Goal: Information Seeking & Learning: Learn about a topic

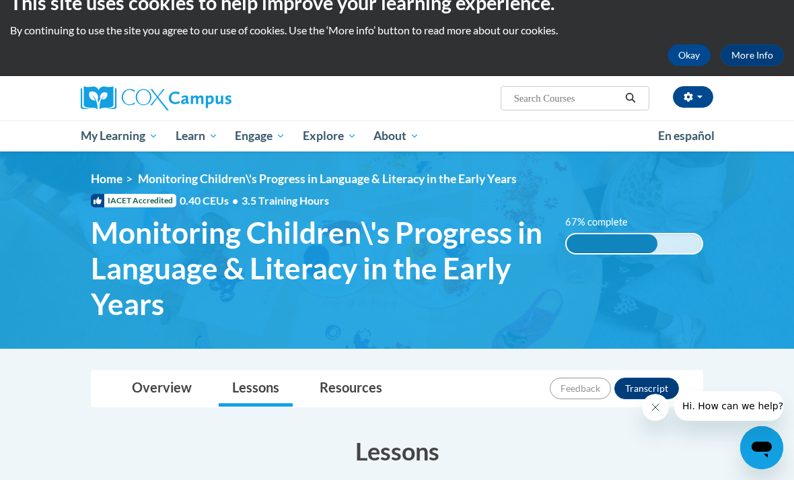
scroll to position [23, 0]
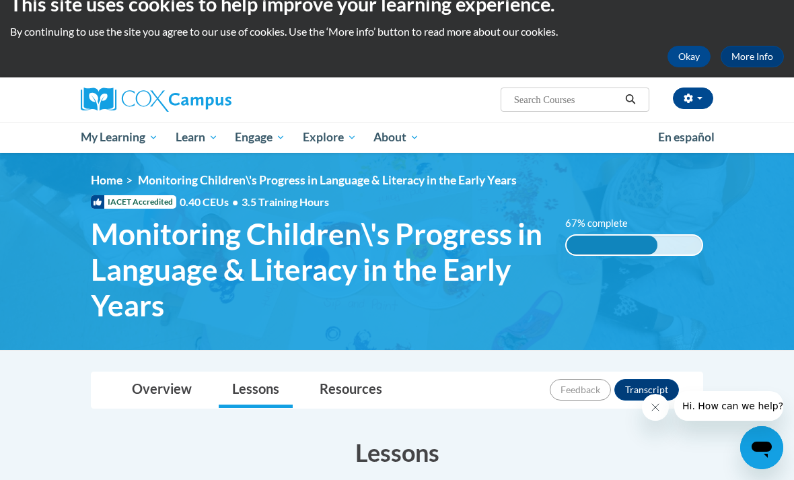
click at [0, 0] on link "My Course Progress" at bounding box center [0, 0] width 0 height 0
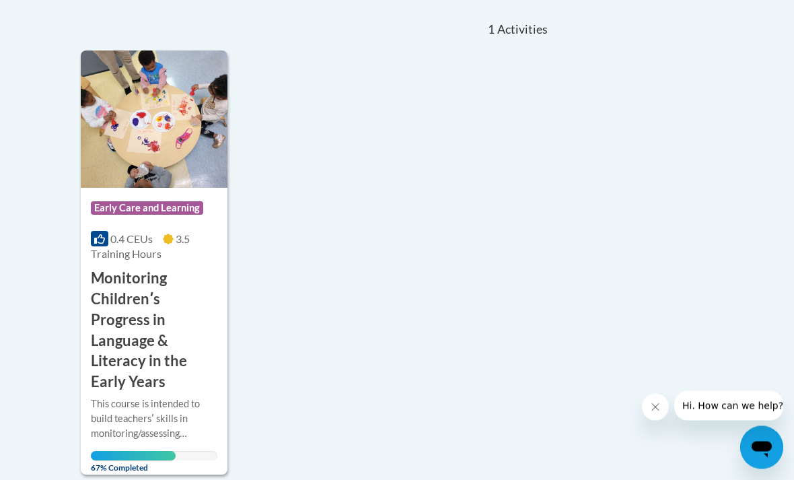
scroll to position [295, 0]
click at [149, 290] on h3 "Monitoring Childrenʹs Progress in Language & Literacy in the Early Years" at bounding box center [154, 330] width 127 height 125
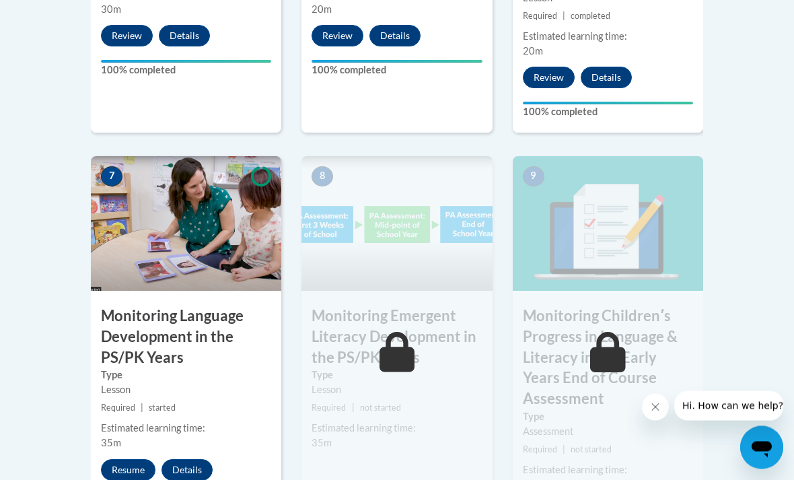
scroll to position [1180, 0]
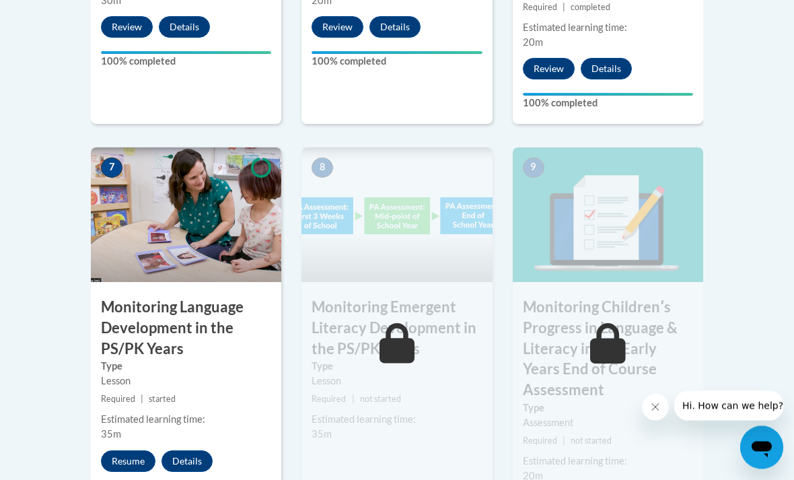
click at [131, 451] on button "Resume" at bounding box center [128, 462] width 55 height 22
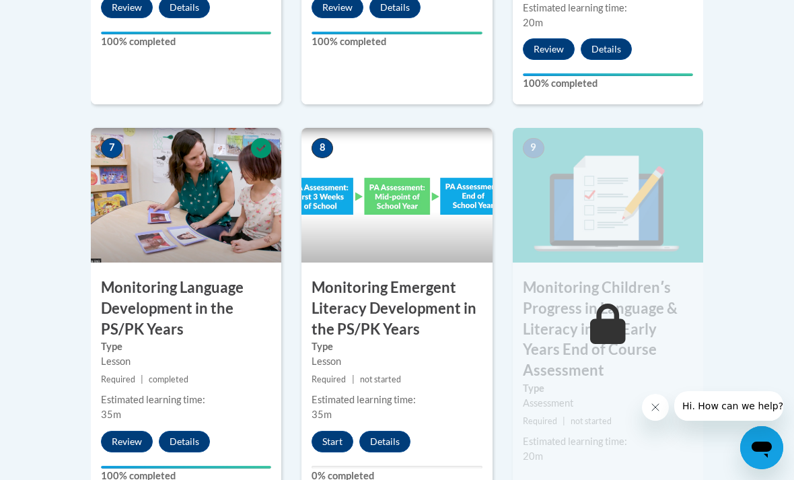
scroll to position [1222, 0]
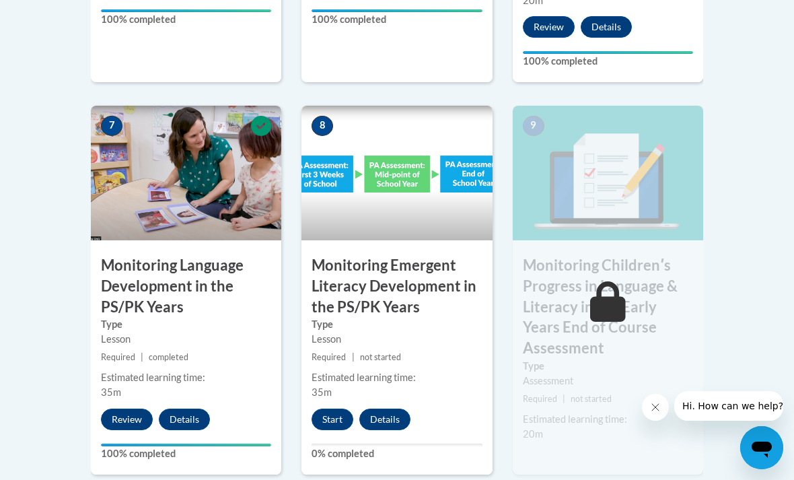
click at [347, 409] on button "Start" at bounding box center [333, 420] width 42 height 22
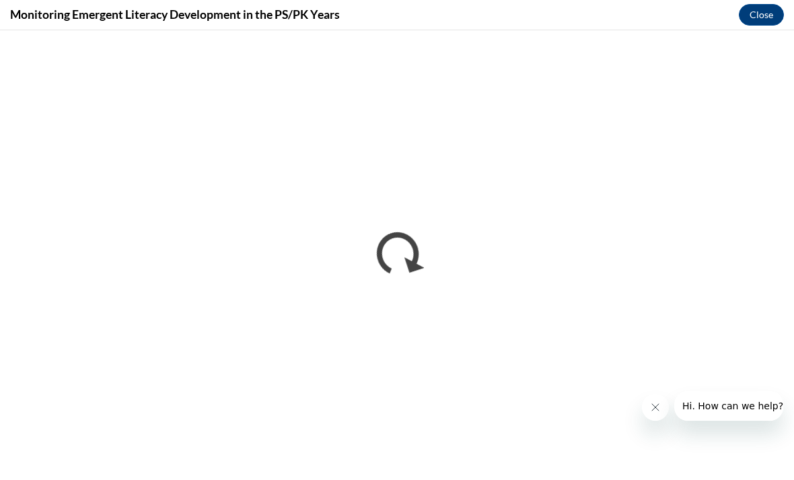
scroll to position [0, 0]
click at [658, 407] on icon "Close message from company" at bounding box center [655, 407] width 11 height 11
